Goal: Information Seeking & Learning: Learn about a topic

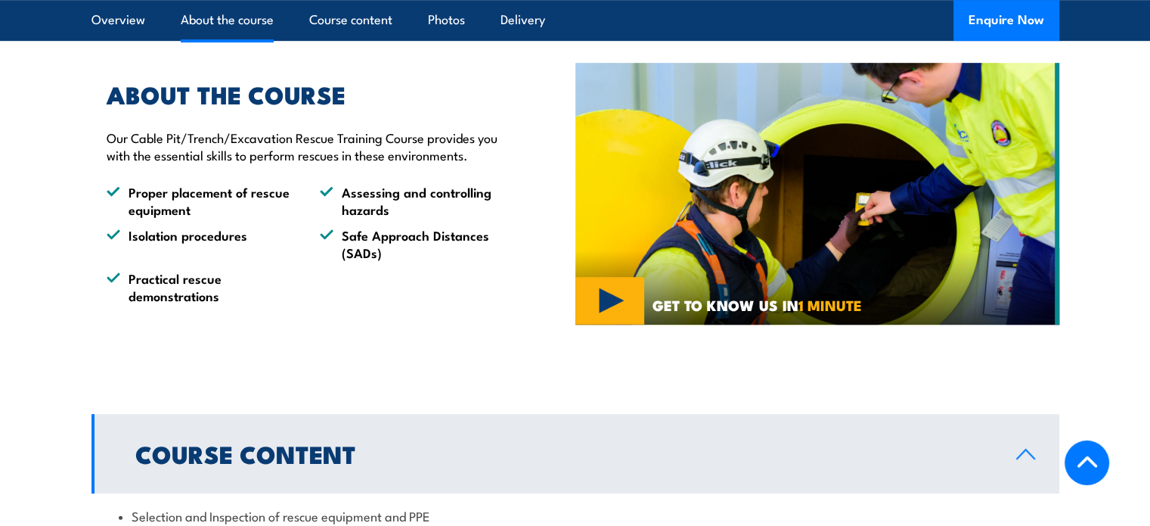
scroll to position [832, 0]
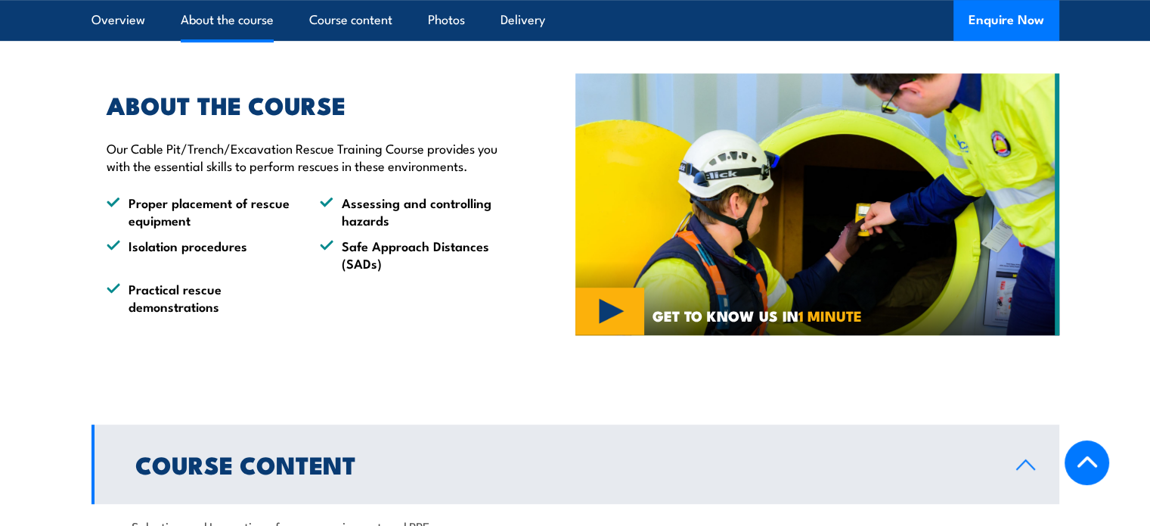
click at [631, 315] on img at bounding box center [818, 204] width 484 height 262
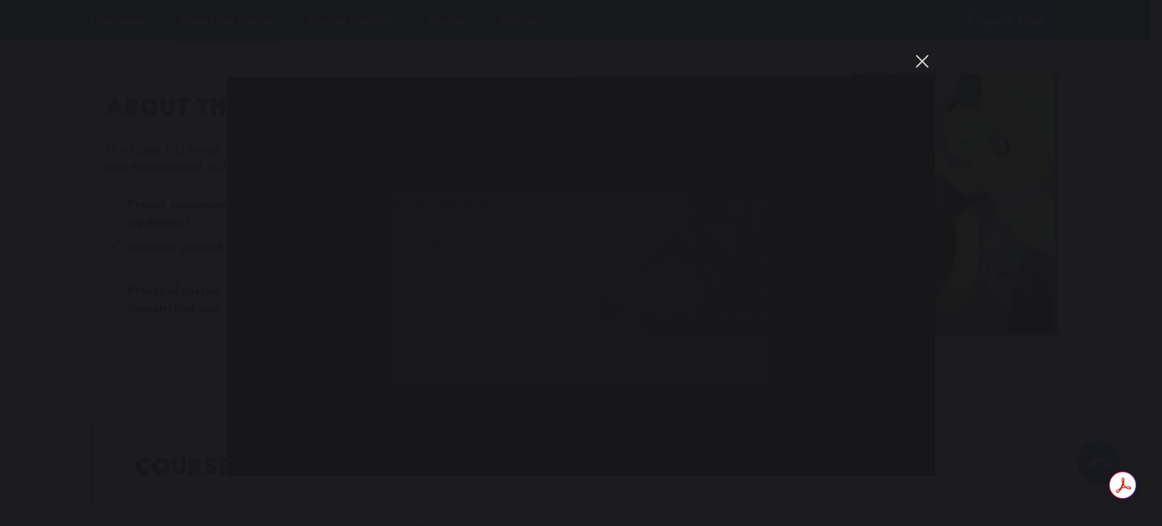
click at [922, 66] on button "You can close this modal content with the ESC key" at bounding box center [922, 61] width 26 height 26
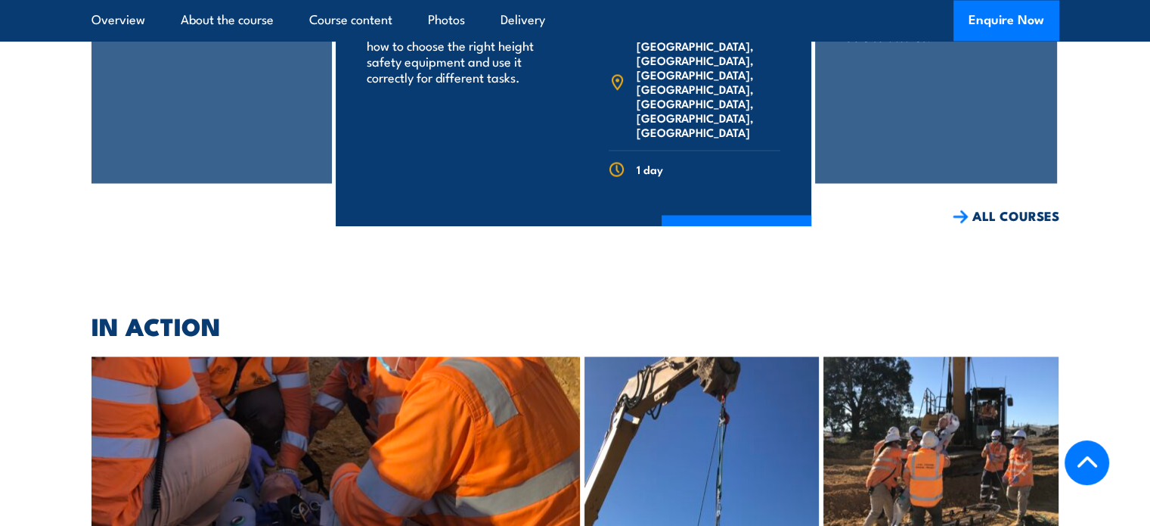
scroll to position [2571, 0]
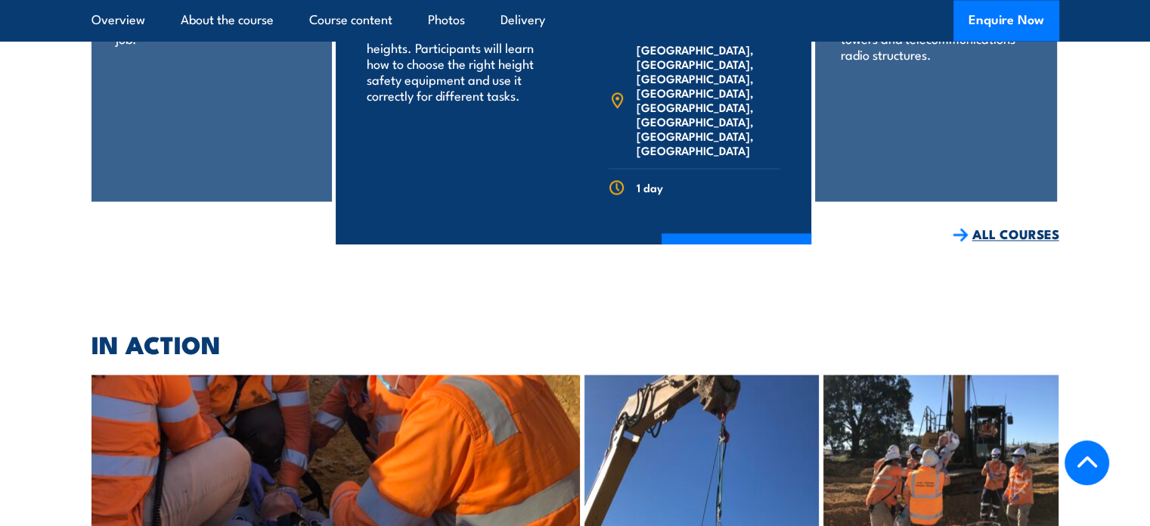
click at [1011, 225] on link "ALL COURSES" at bounding box center [1006, 233] width 107 height 17
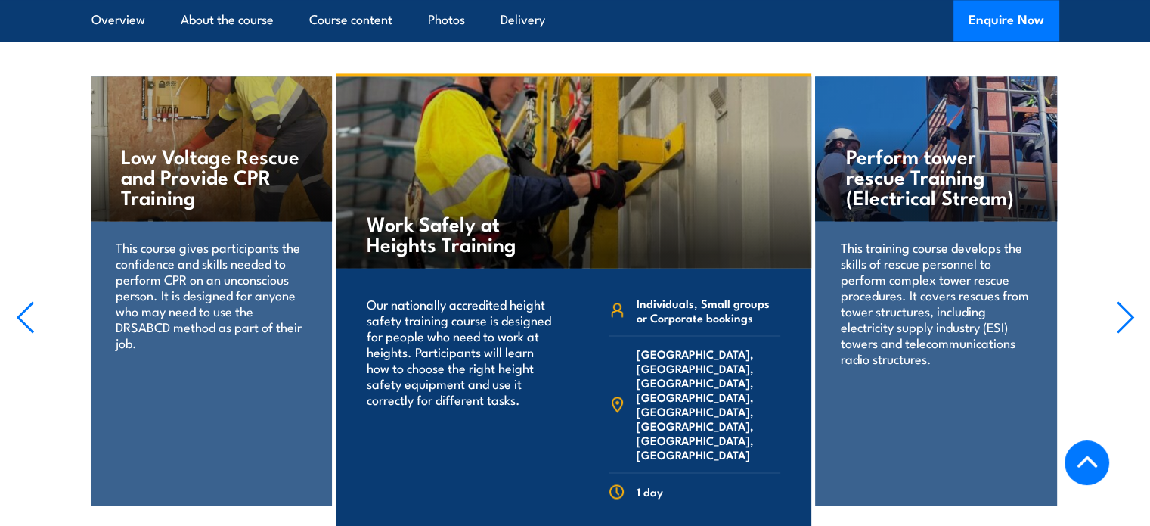
scroll to position [2269, 0]
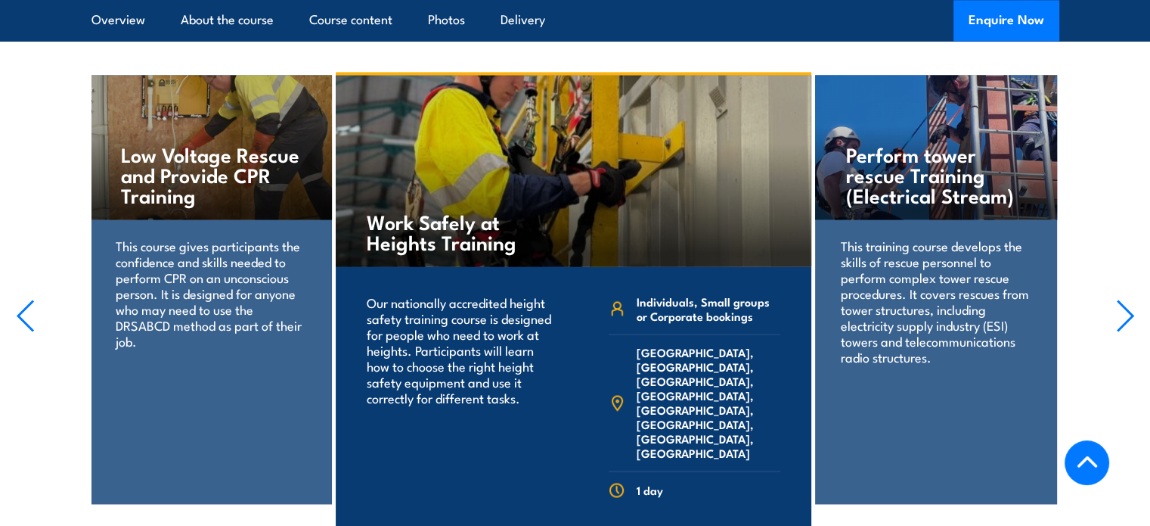
click at [1122, 299] on icon "button" at bounding box center [1125, 315] width 19 height 33
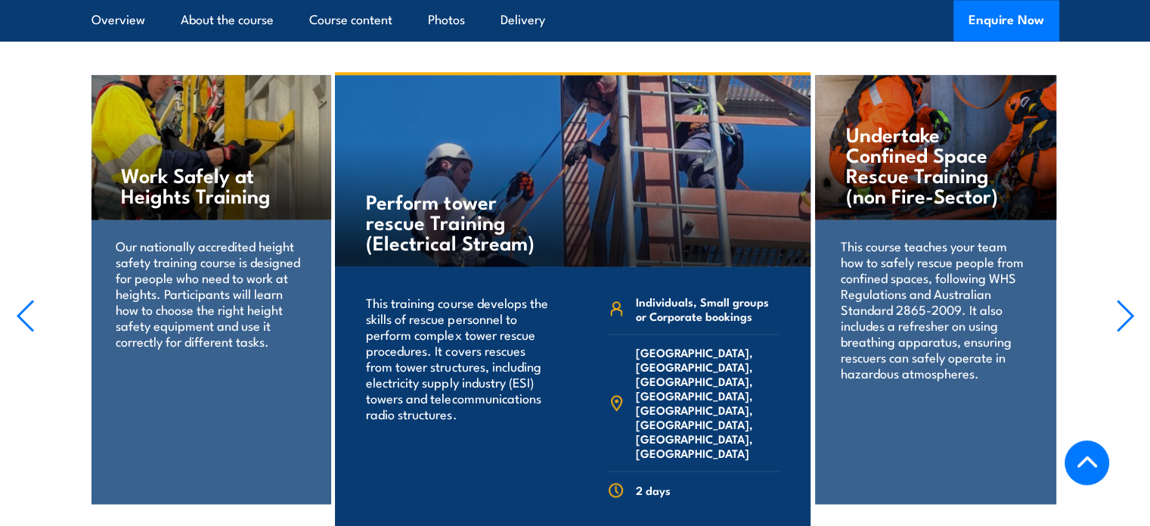
click at [1122, 299] on icon "button" at bounding box center [1125, 315] width 19 height 33
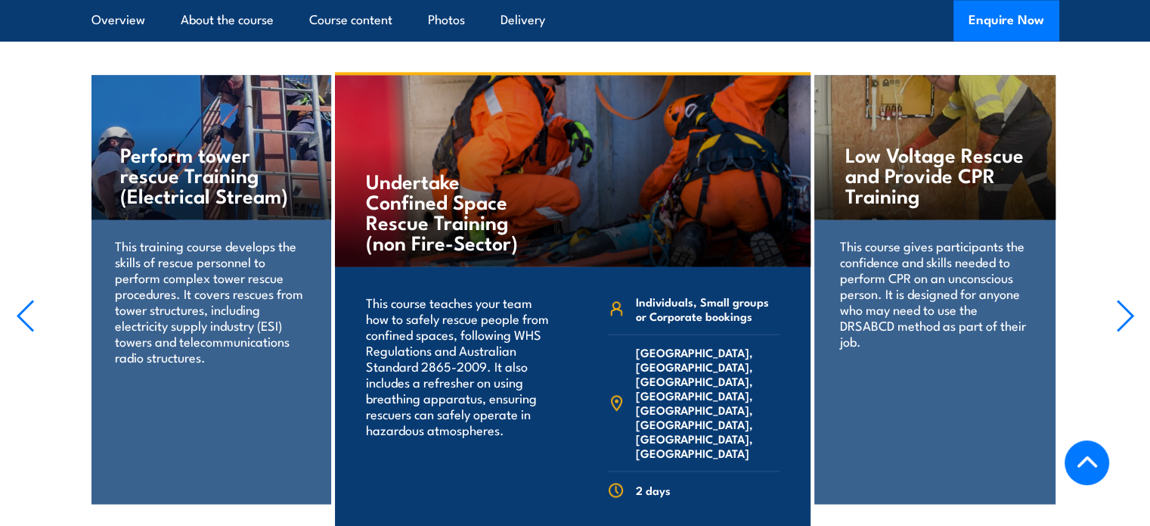
click at [1122, 299] on icon "button" at bounding box center [1125, 315] width 19 height 33
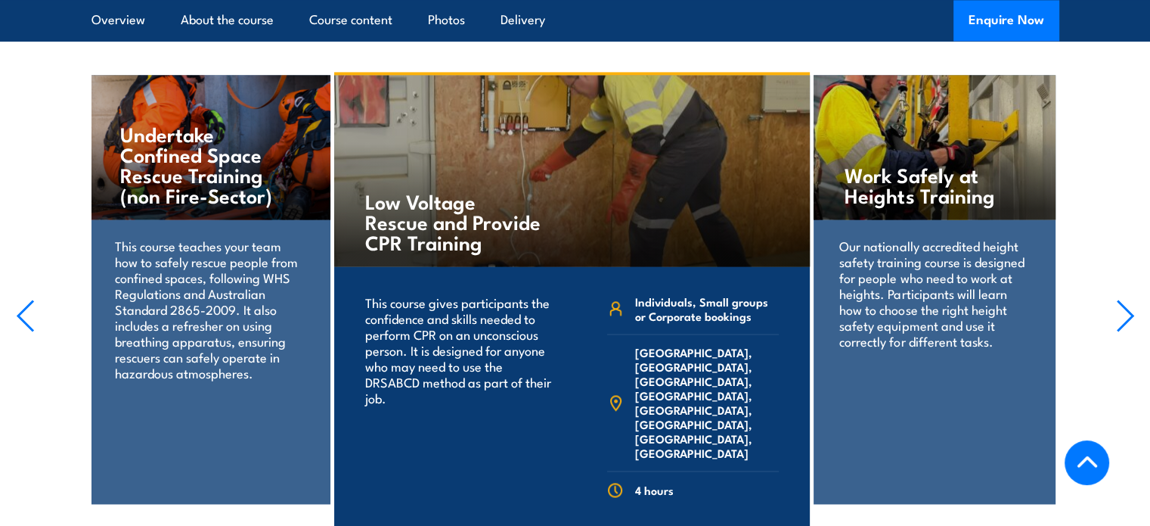
click at [1122, 299] on icon "button" at bounding box center [1125, 315] width 19 height 33
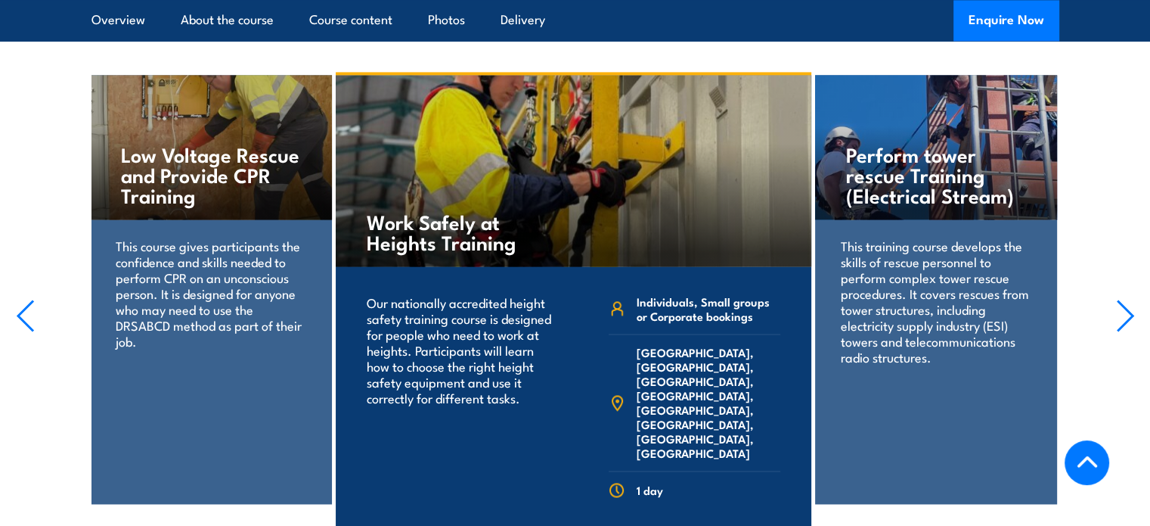
click at [1122, 299] on icon "button" at bounding box center [1125, 315] width 19 height 33
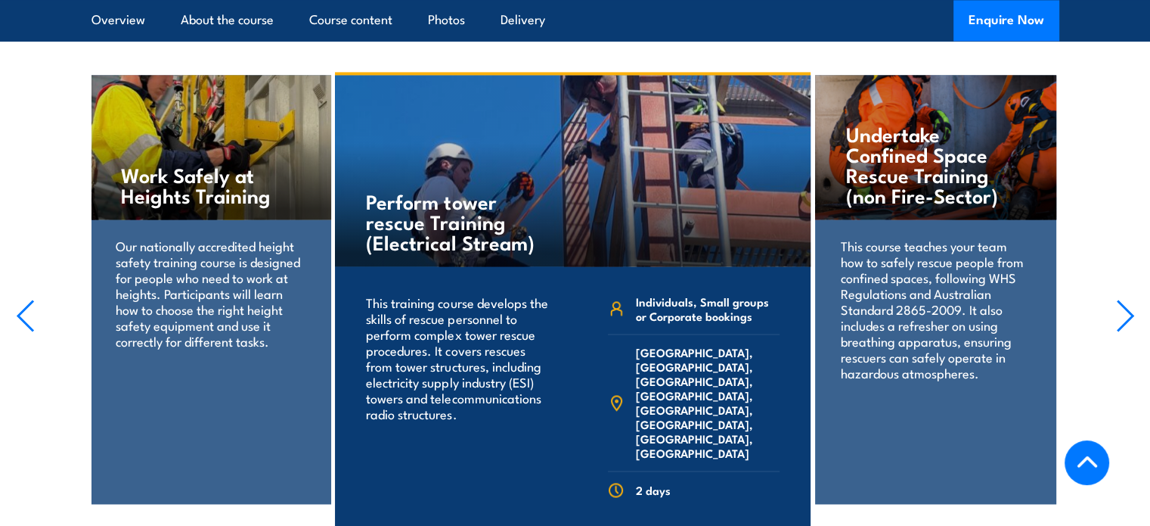
click at [1122, 299] on icon "button" at bounding box center [1125, 315] width 19 height 33
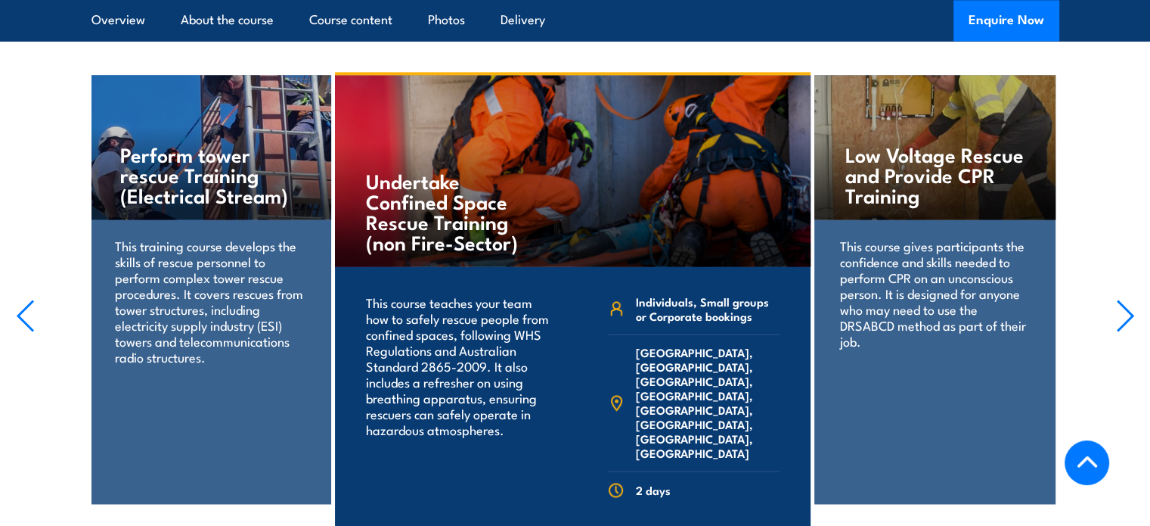
scroll to position [2420, 0]
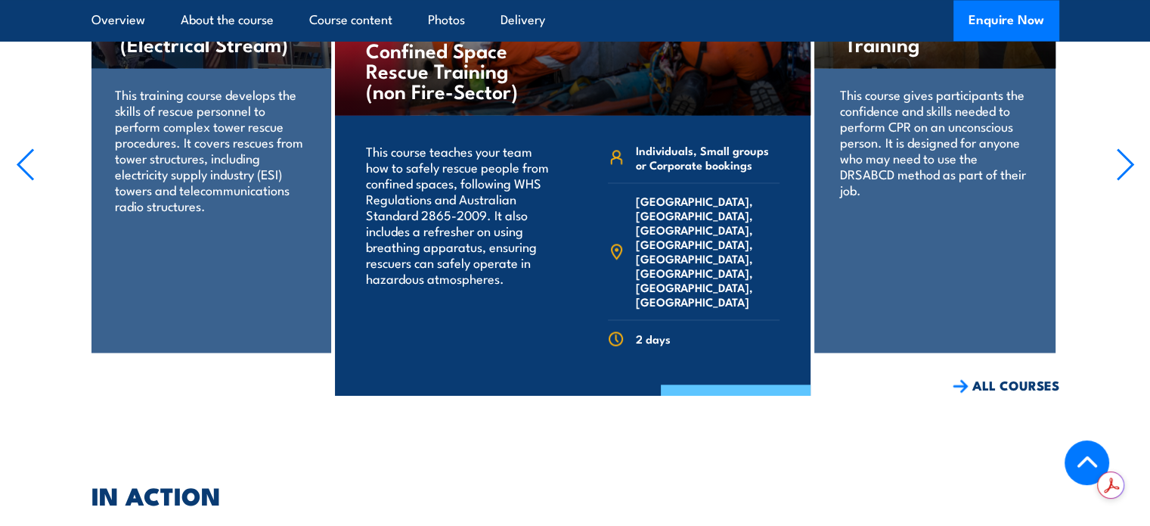
click at [694, 384] on link "COURSE DETAILS" at bounding box center [736, 403] width 150 height 39
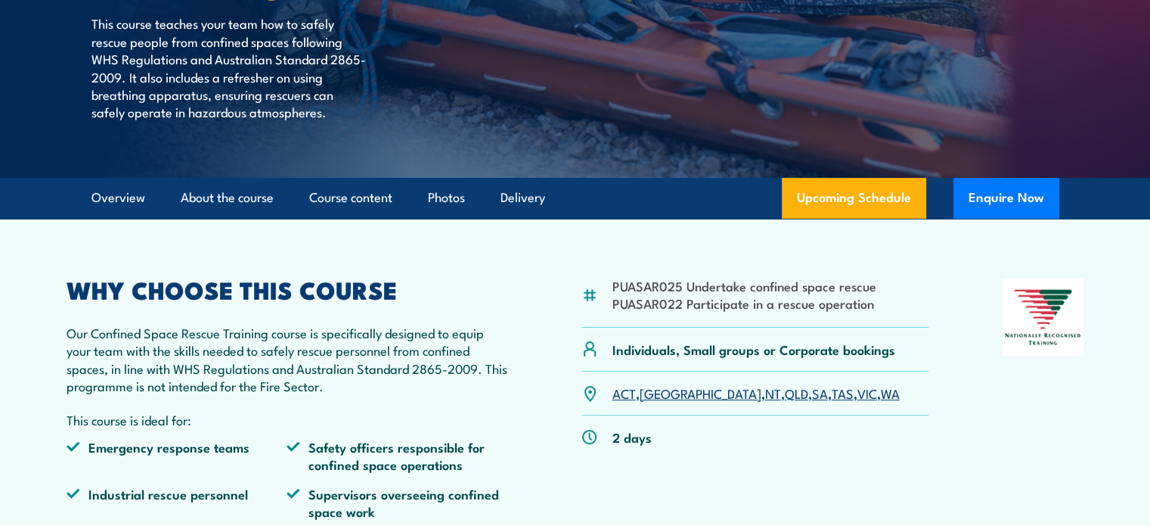
scroll to position [454, 0]
